Goal: Navigation & Orientation: Go to known website

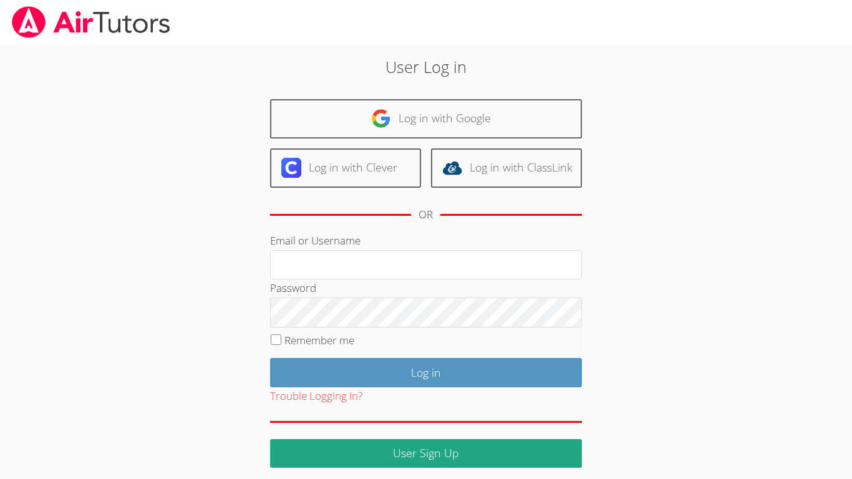
scroll to position [8, 0]
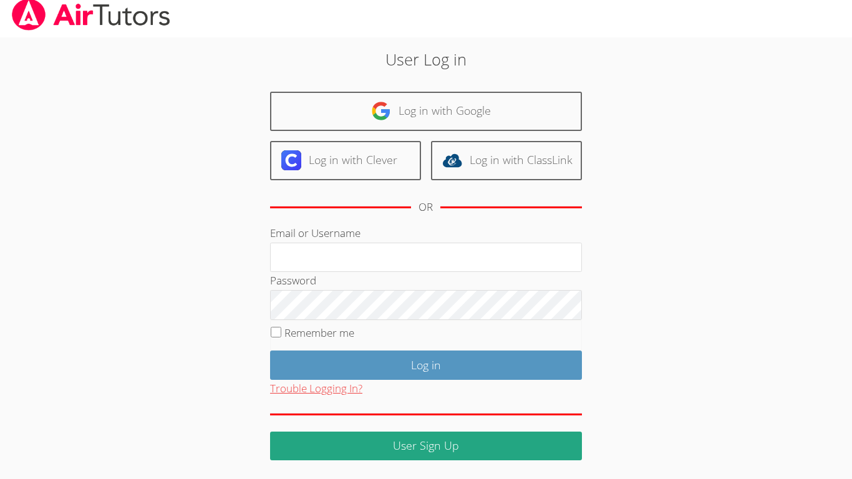
click at [325, 391] on button "Trouble Logging In?" at bounding box center [316, 389] width 92 height 18
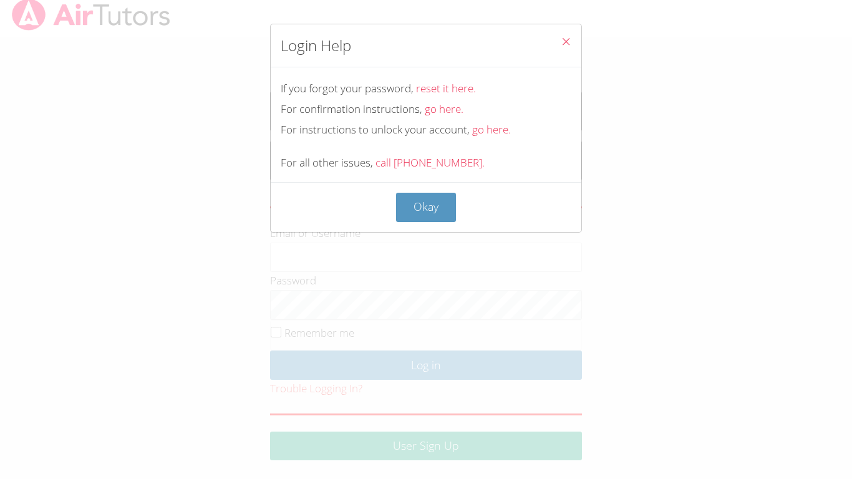
click at [570, 46] on icon "Close" at bounding box center [565, 41] width 11 height 11
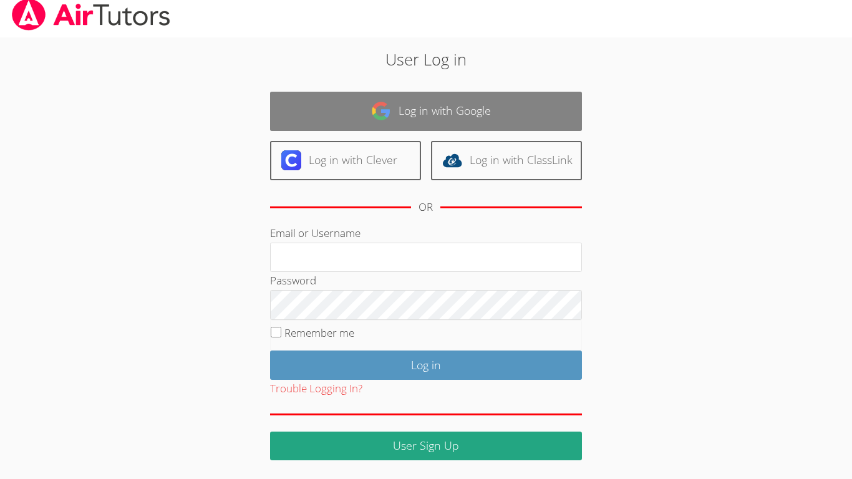
click at [426, 102] on link "Log in with Google" at bounding box center [426, 111] width 312 height 39
